Goal: Task Accomplishment & Management: Use online tool/utility

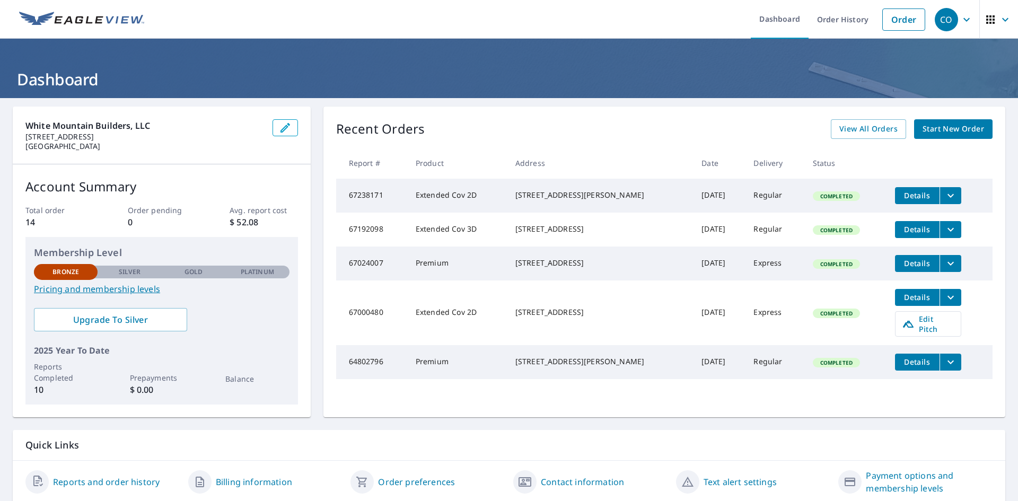
click at [437, 329] on td "Extended Cov 2D" at bounding box center [457, 313] width 100 height 65
click at [551, 318] on div "[STREET_ADDRESS]" at bounding box center [600, 312] width 169 height 11
click at [925, 337] on link "Edit Pitch" at bounding box center [928, 323] width 66 height 25
click at [948, 299] on icon "filesDropdownBtn-67000480" at bounding box center [951, 297] width 6 height 4
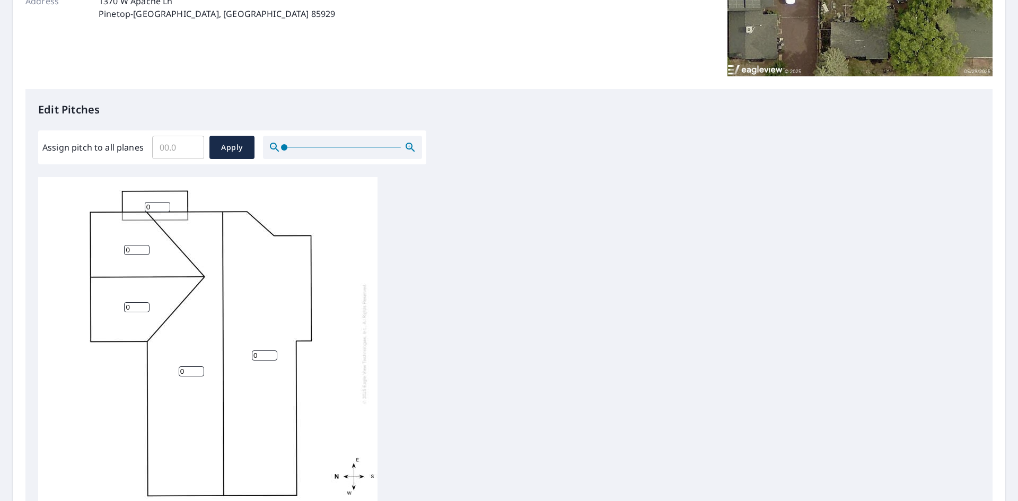
scroll to position [212, 0]
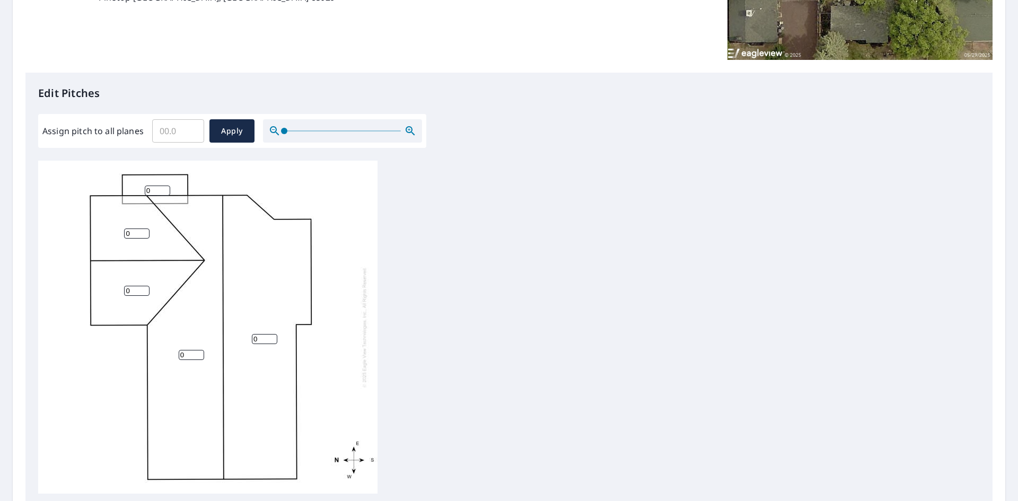
click at [255, 339] on input "0" at bounding box center [264, 339] width 25 height 10
drag, startPoint x: 261, startPoint y: 341, endPoint x: 229, endPoint y: 347, distance: 33.0
click at [229, 347] on div "0 0 0 0 0" at bounding box center [207, 327] width 339 height 333
drag, startPoint x: 155, startPoint y: 135, endPoint x: 161, endPoint y: 134, distance: 5.3
click at [160, 135] on input "Assign pitch to all planes" at bounding box center [178, 131] width 52 height 30
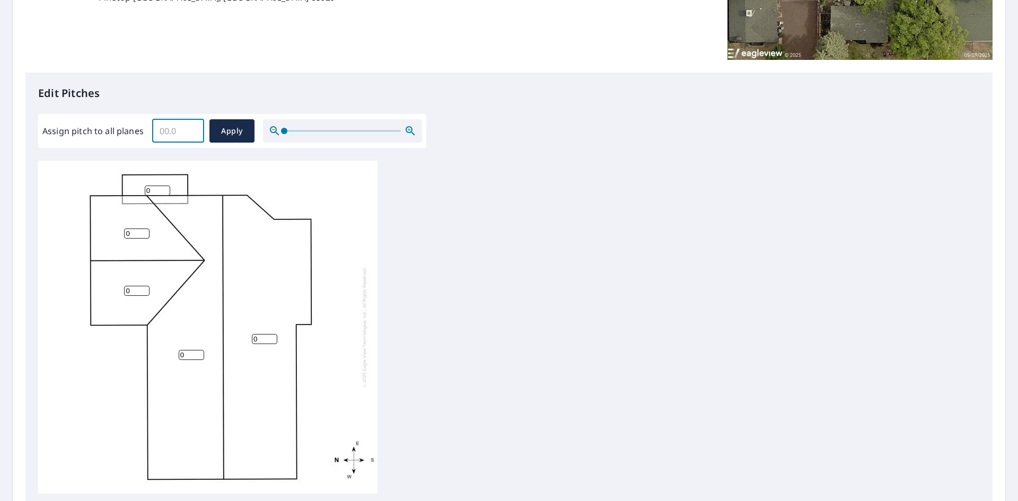
drag, startPoint x: 178, startPoint y: 133, endPoint x: 132, endPoint y: 125, distance: 47.3
click at [132, 125] on div "Assign pitch to all planes ​ Apply" at bounding box center [232, 130] width 380 height 23
type input "4"
click at [222, 124] on button "Apply" at bounding box center [231, 130] width 45 height 23
type input "4"
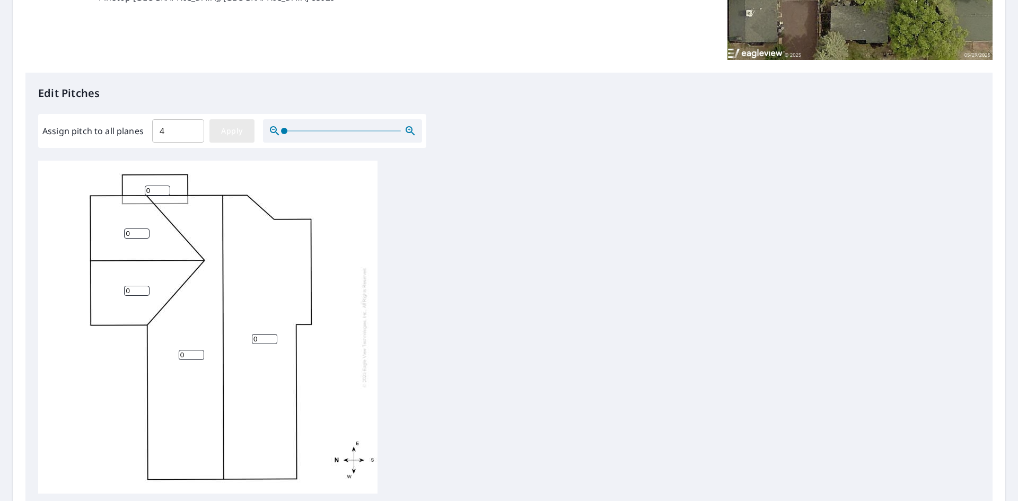
type input "4"
drag, startPoint x: 159, startPoint y: 187, endPoint x: 125, endPoint y: 187, distance: 33.9
click at [125, 187] on div "4 4 4 4 4" at bounding box center [207, 327] width 339 height 333
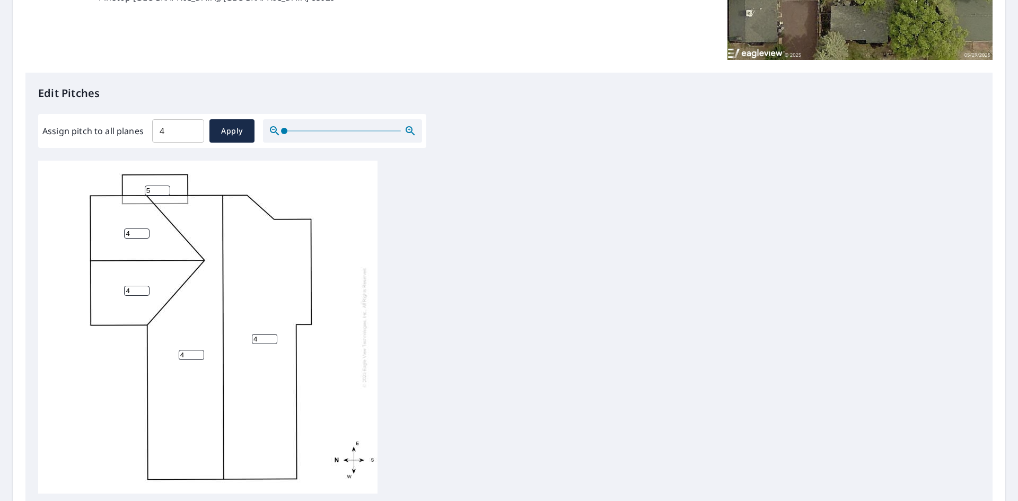
click at [161, 190] on input "5" at bounding box center [157, 191] width 25 height 10
click at [158, 195] on input "5" at bounding box center [157, 191] width 25 height 10
drag, startPoint x: 158, startPoint y: 195, endPoint x: 116, endPoint y: 190, distance: 42.1
click at [116, 190] on div "4 4 4 4 5" at bounding box center [207, 327] width 339 height 333
type input "4"
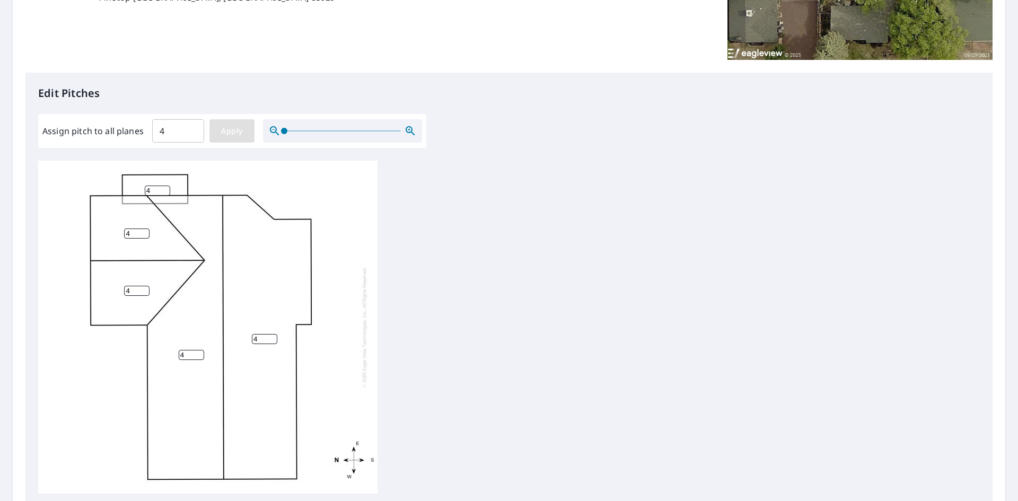
click at [244, 128] on span "Apply" at bounding box center [232, 131] width 28 height 13
click at [235, 139] on button "Apply" at bounding box center [231, 130] width 45 height 23
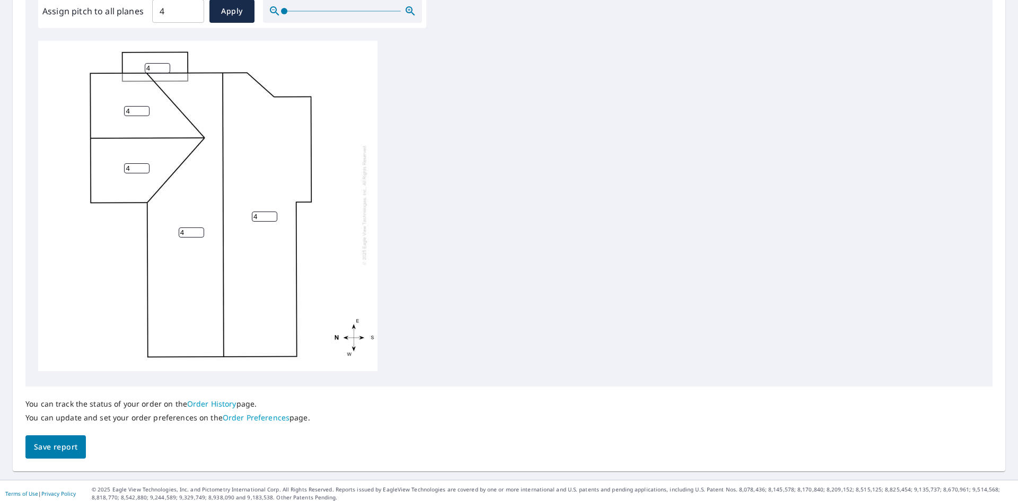
scroll to position [338, 0]
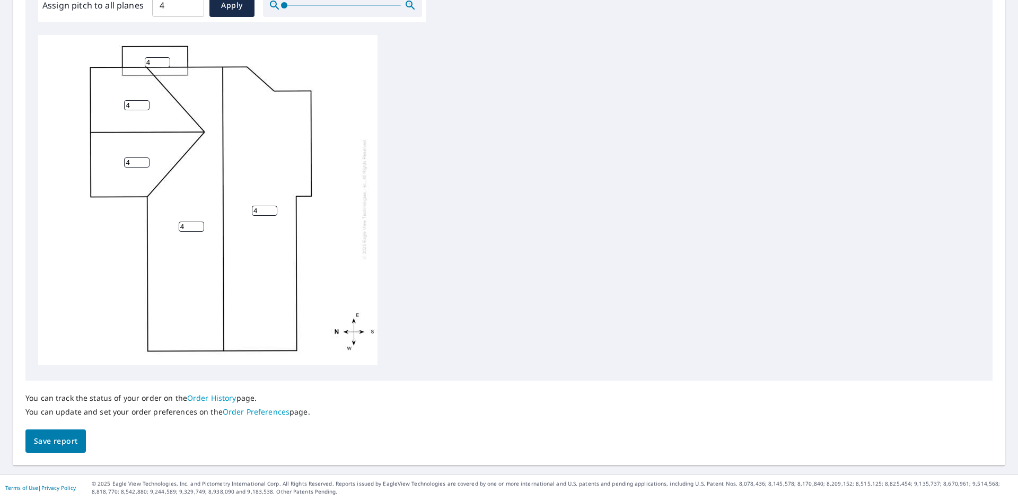
drag, startPoint x: 21, startPoint y: 441, endPoint x: 53, endPoint y: 441, distance: 32.4
click at [27, 441] on div "Report Details View and edit your report information below. Report Type Extende…" at bounding box center [509, 87] width 993 height 756
click at [58, 442] on span "Save report" at bounding box center [55, 441] width 43 height 13
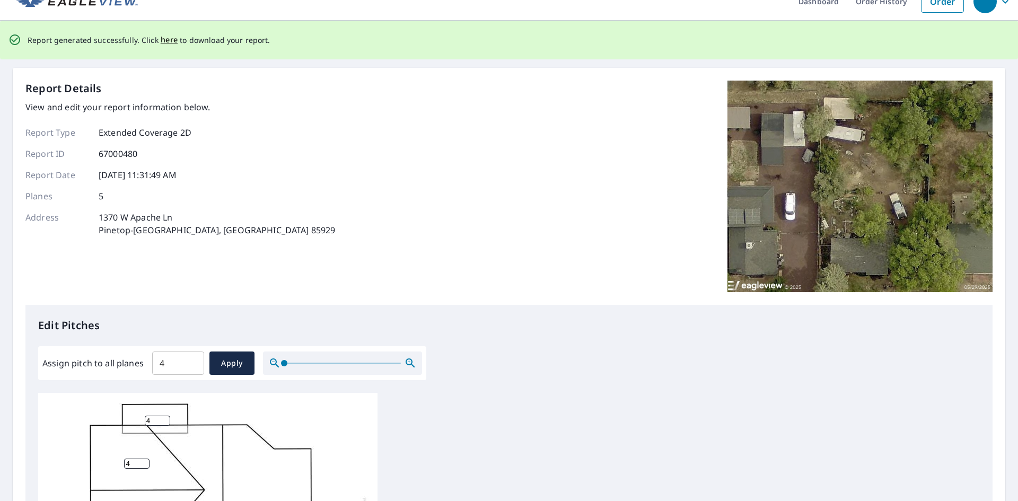
scroll to position [0, 0]
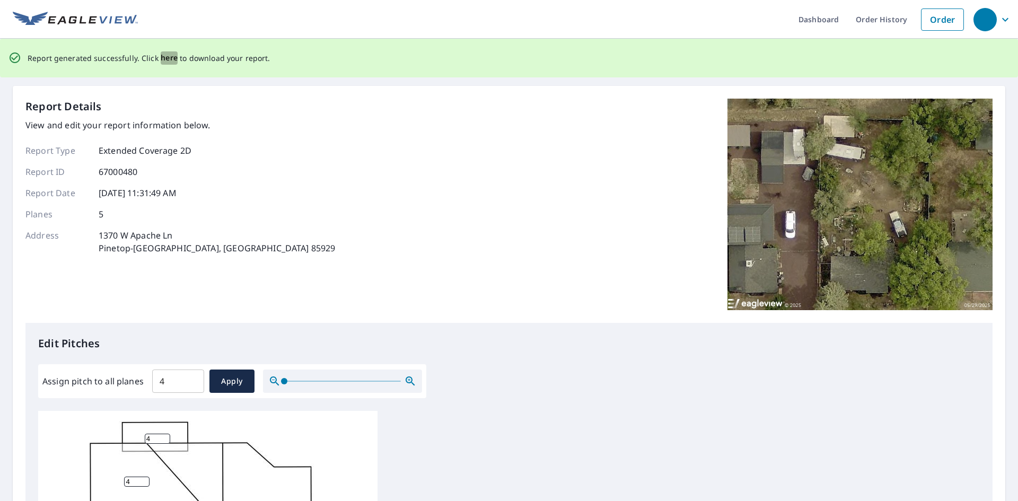
click at [164, 56] on span "here" at bounding box center [170, 57] width 18 height 13
